Goal: Information Seeking & Learning: Learn about a topic

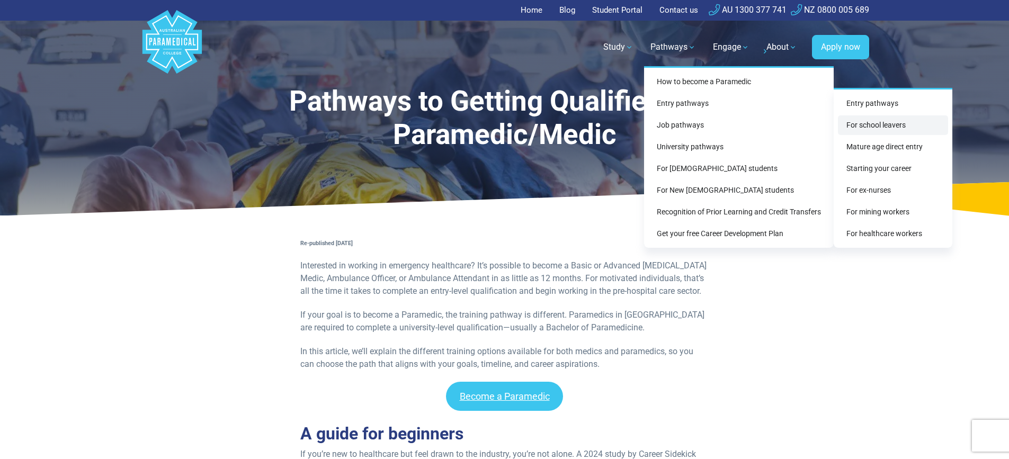
click at [876, 121] on link "For school leavers" at bounding box center [893, 125] width 110 height 20
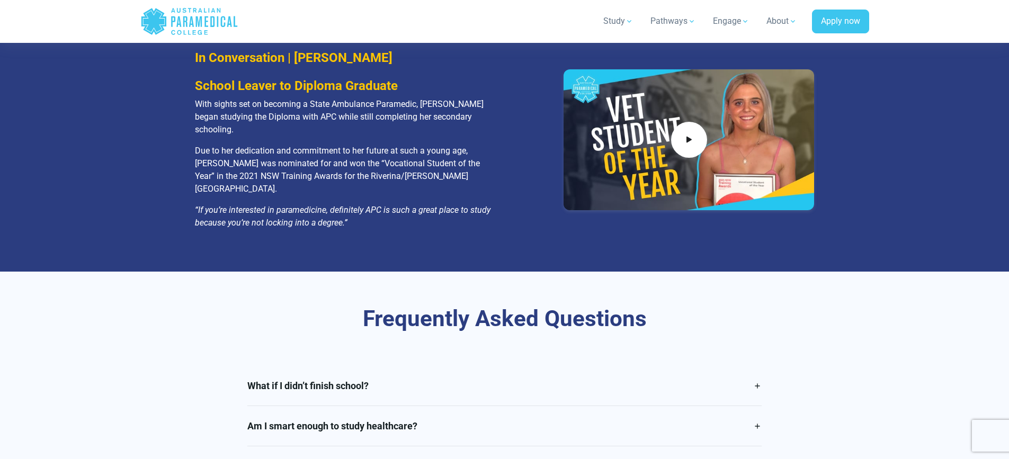
scroll to position [2382, 0]
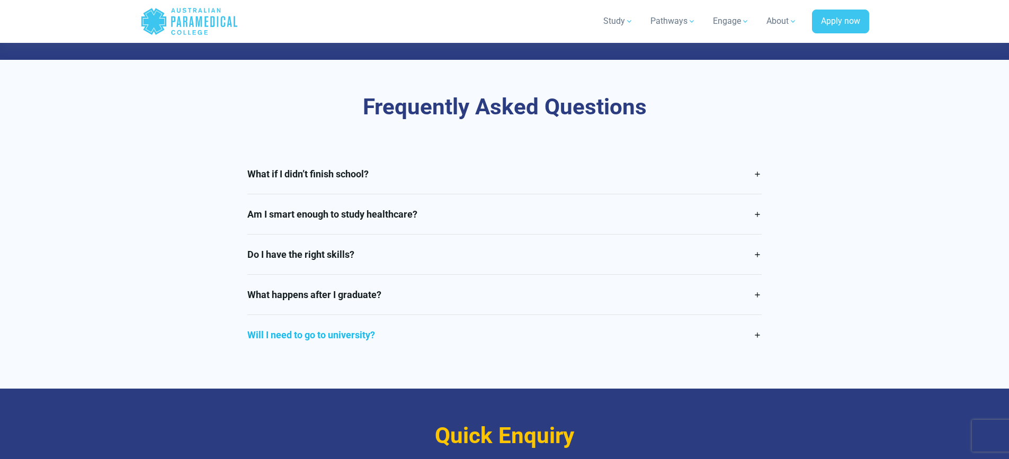
click at [756, 315] on link "Will I need to go to university?" at bounding box center [504, 335] width 514 height 40
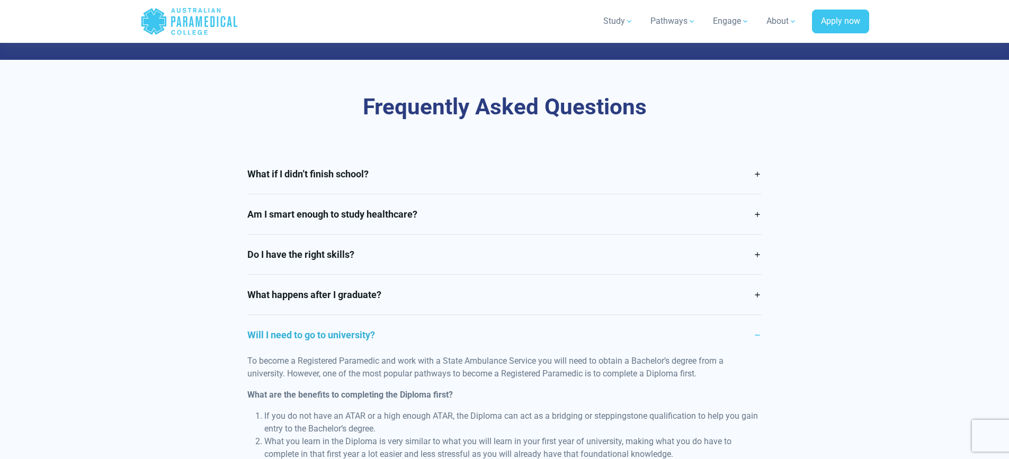
click at [759, 315] on link "Will I need to go to university?" at bounding box center [504, 335] width 514 height 40
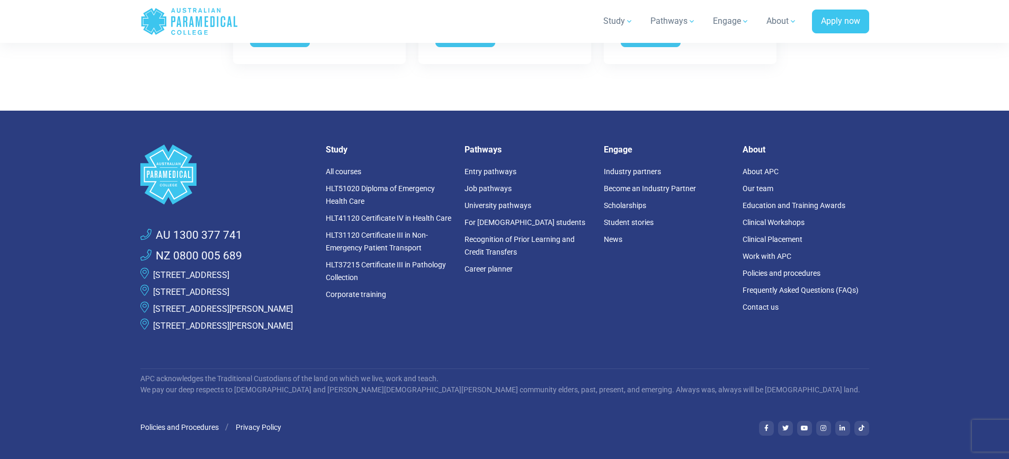
scroll to position [3325, 0]
